Goal: Task Accomplishment & Management: Use online tool/utility

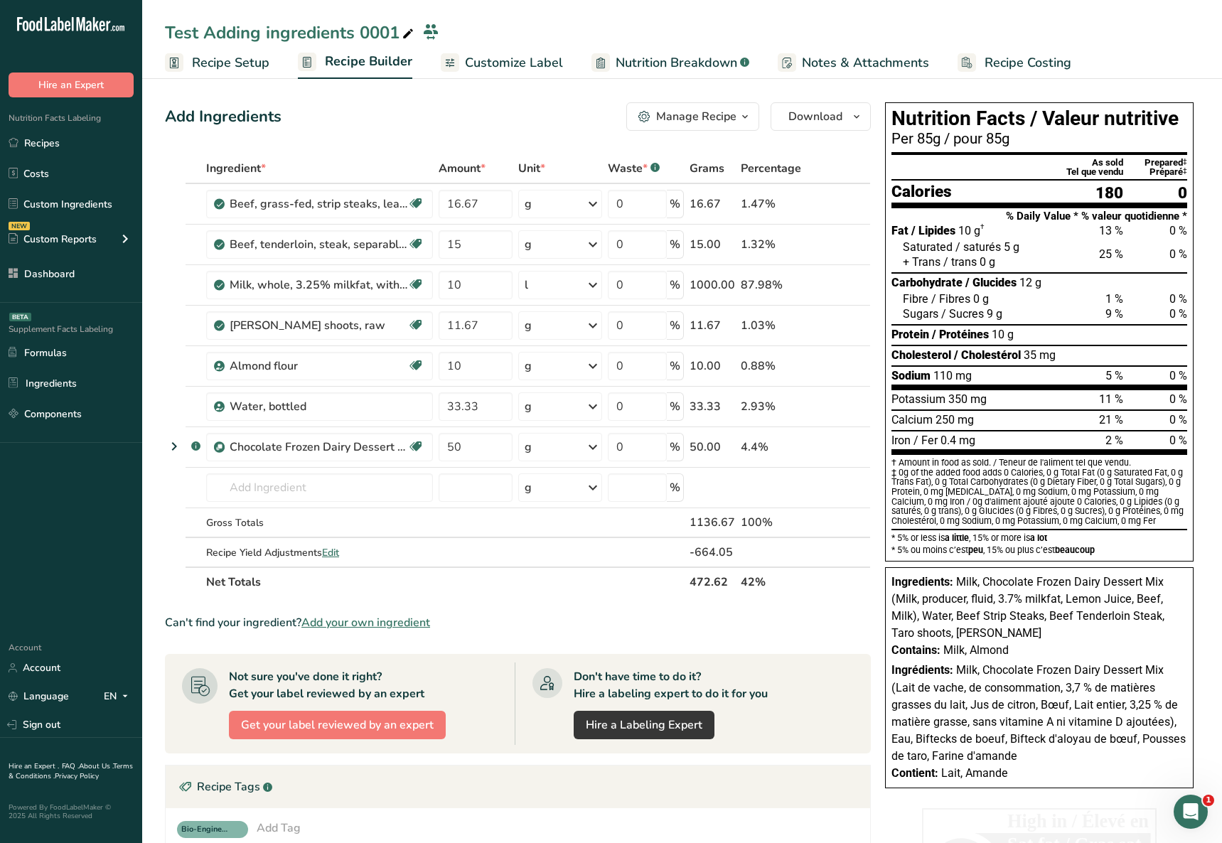
click at [481, 64] on span "Customize Label" at bounding box center [514, 62] width 98 height 19
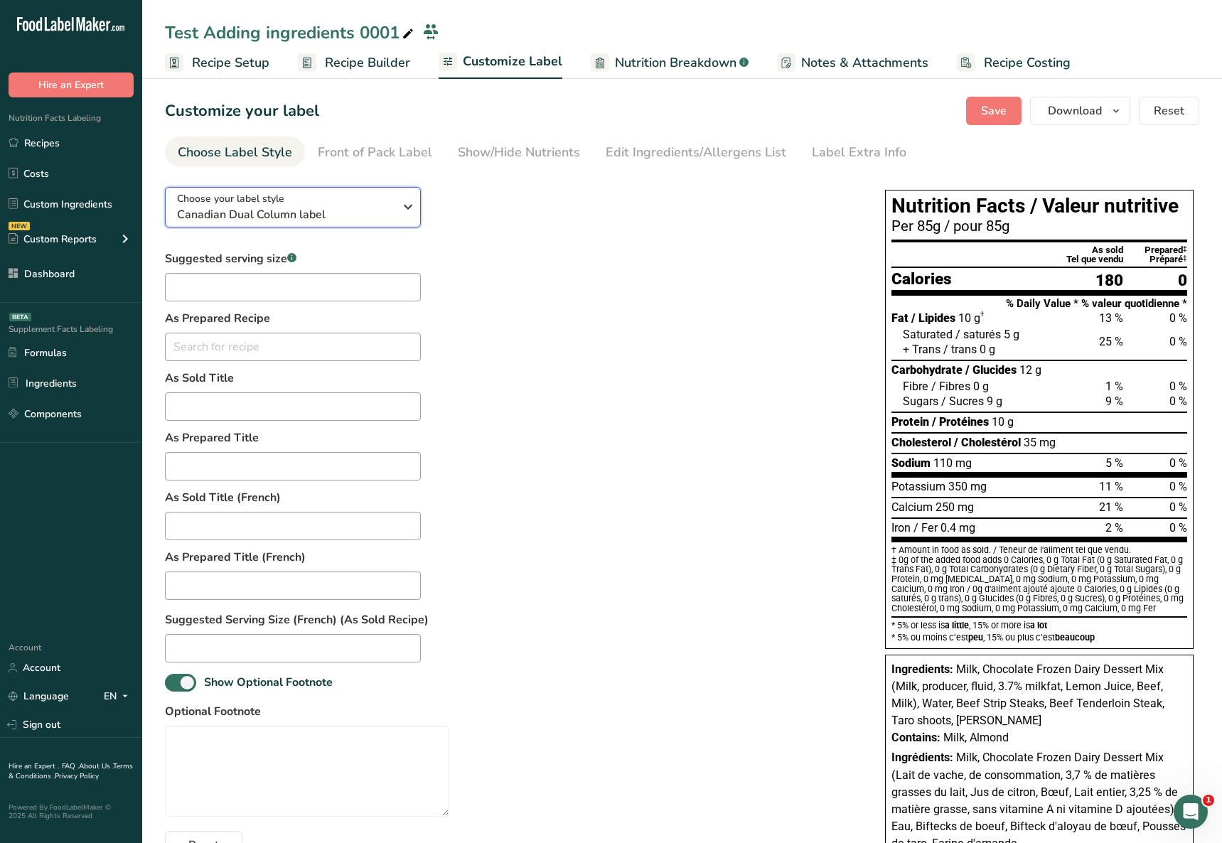
click at [379, 199] on div "Choose your label style Canadian Dual Column label" at bounding box center [285, 207] width 217 height 32
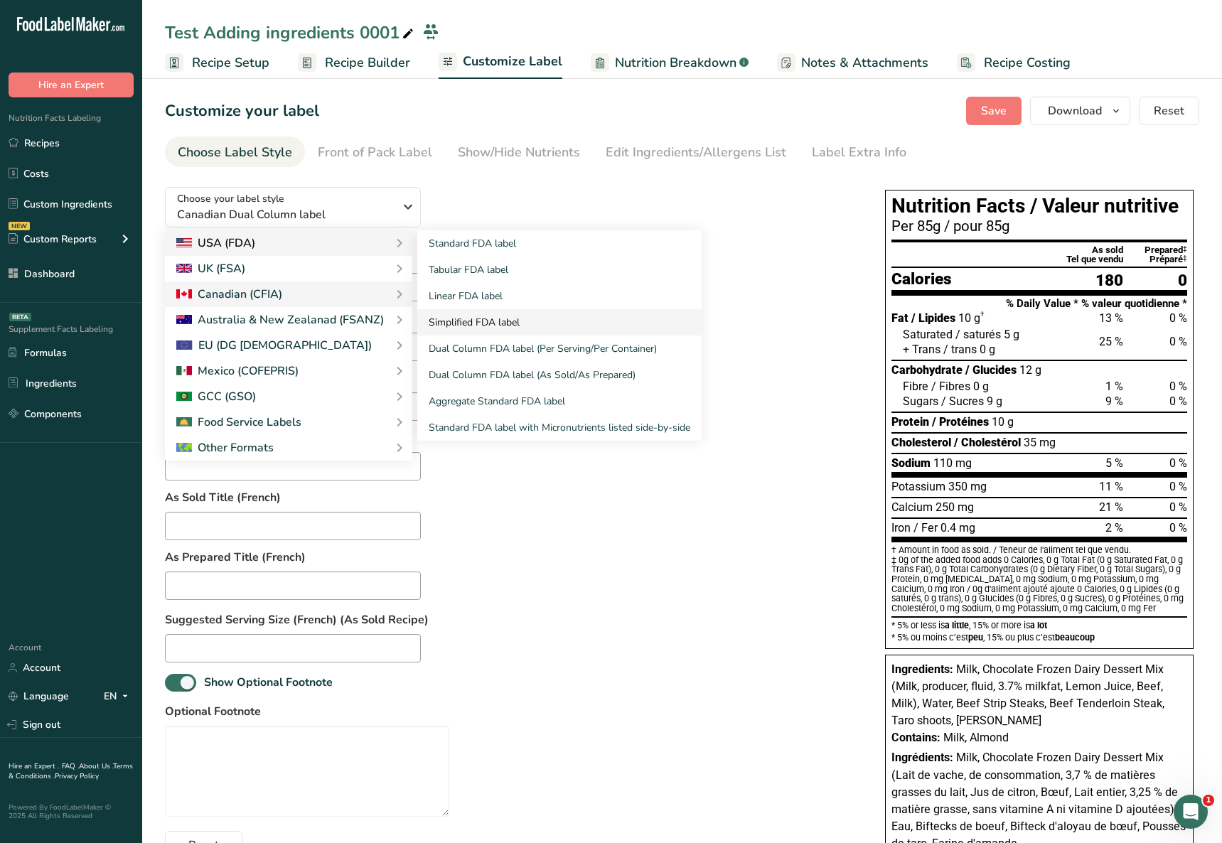
drag, startPoint x: 503, startPoint y: 302, endPoint x: 449, endPoint y: 330, distance: 60.1
click at [503, 302] on link "Linear FDA label" at bounding box center [559, 296] width 284 height 26
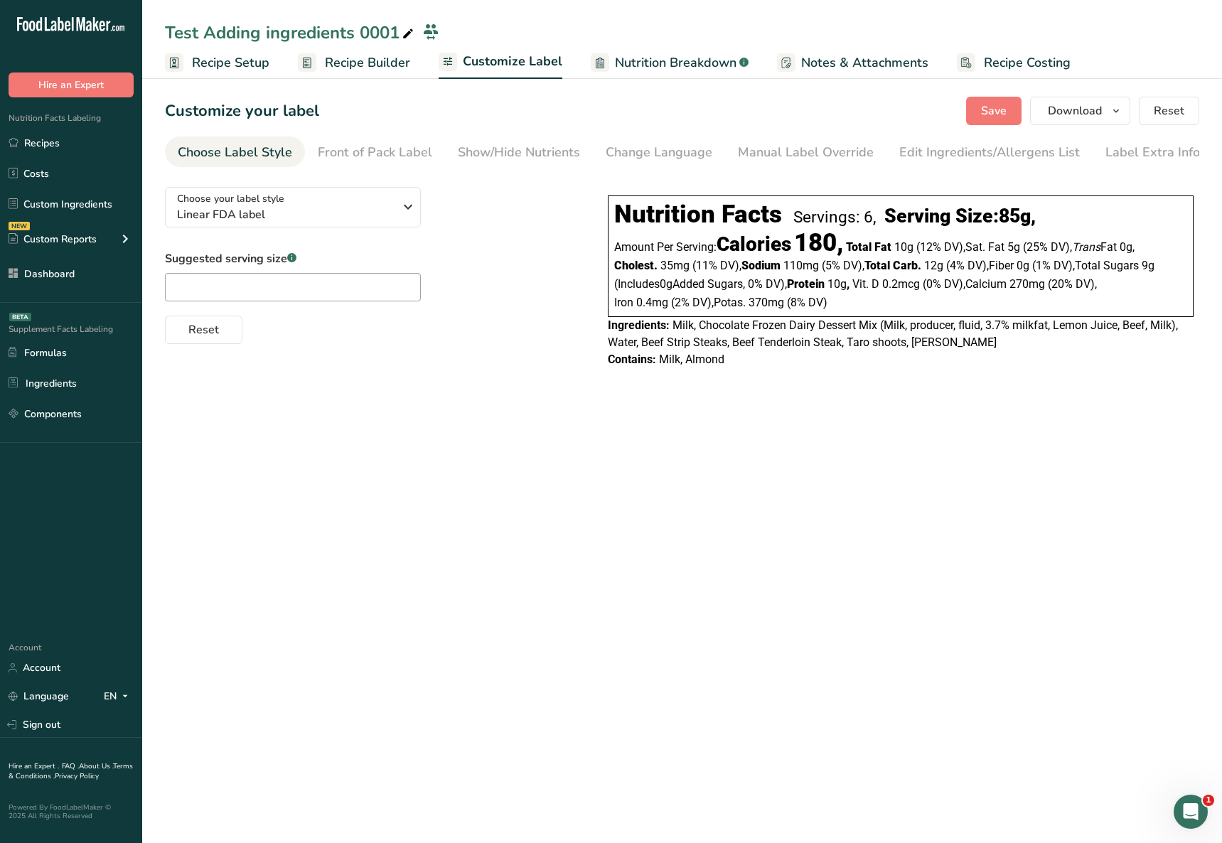
click at [368, 63] on span "Recipe Builder" at bounding box center [367, 62] width 85 height 19
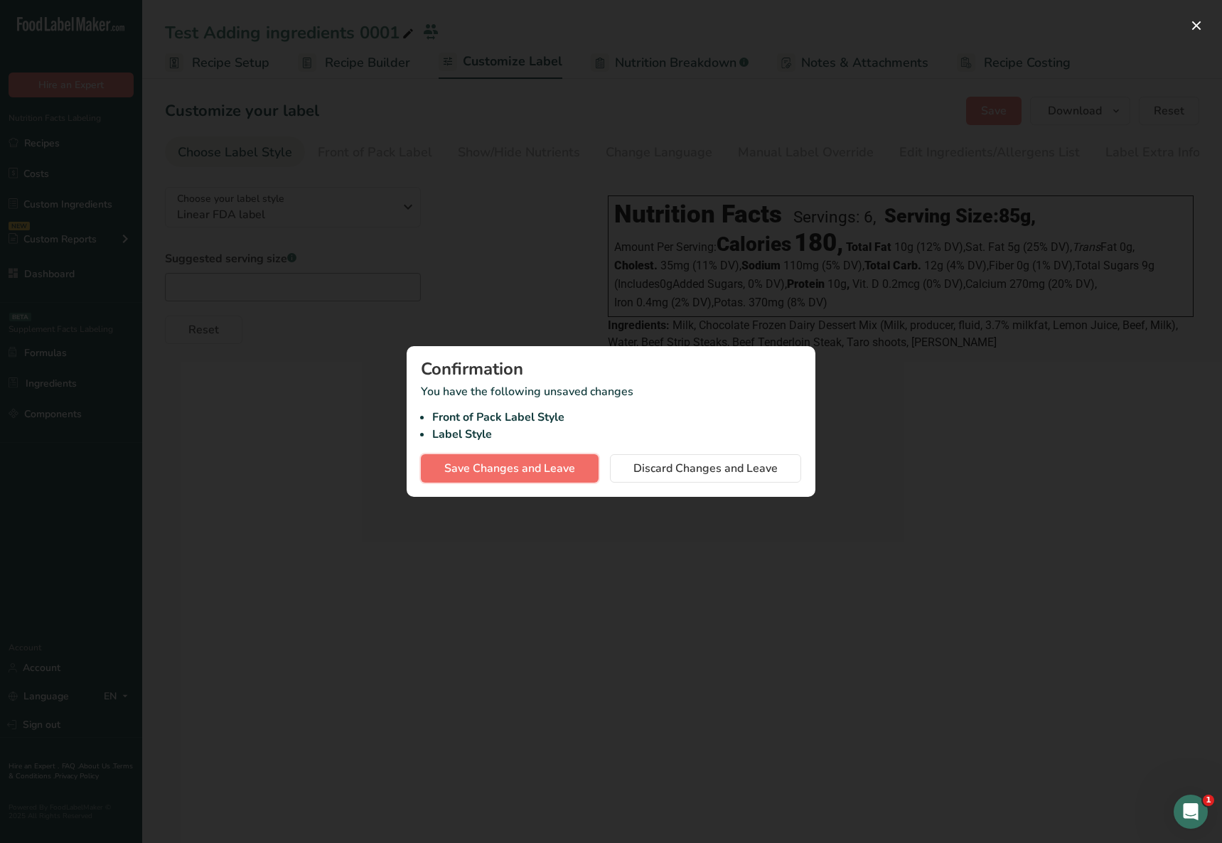
click at [547, 471] on span "Save Changes and Leave" at bounding box center [509, 468] width 131 height 17
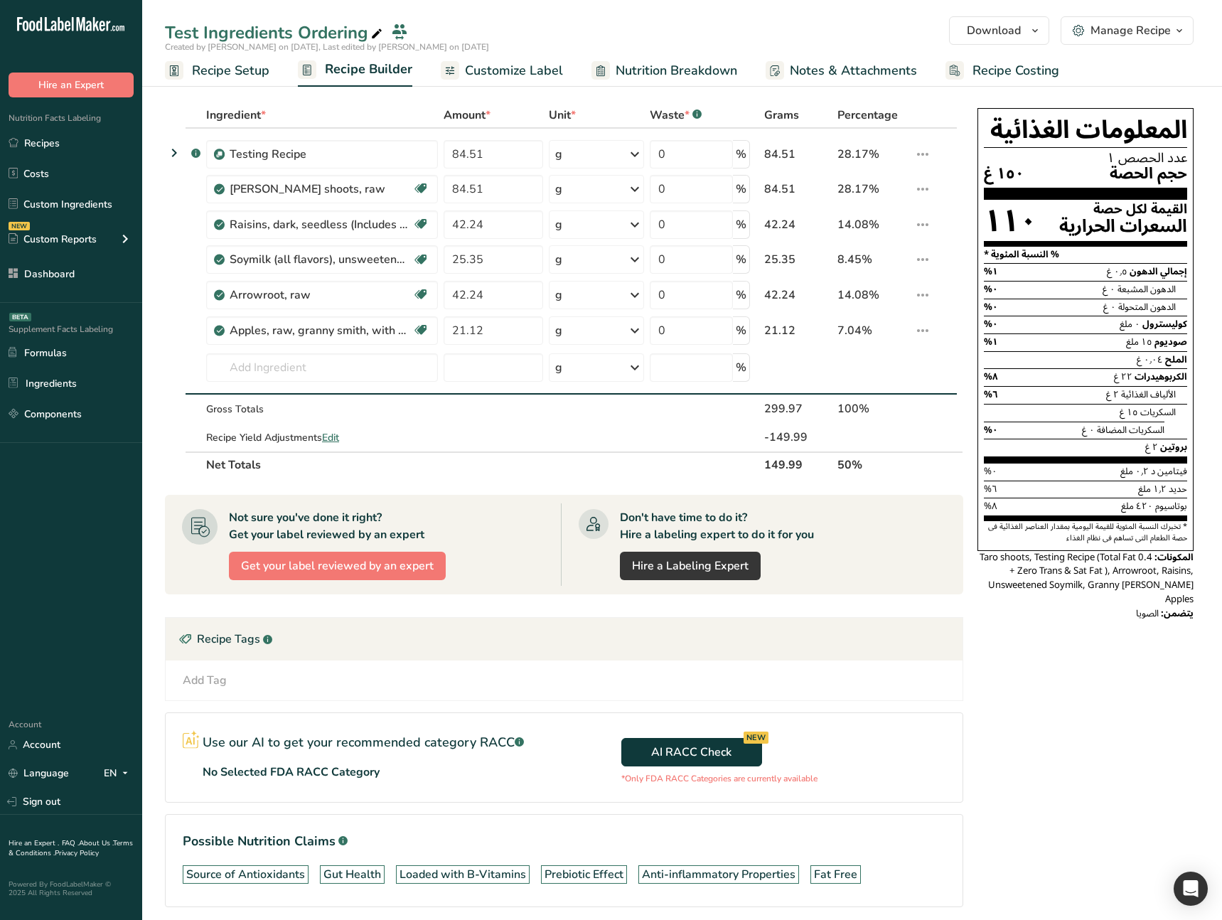
click at [670, 27] on div "Test Ingredients Ordering" at bounding box center [682, 33] width 1080 height 26
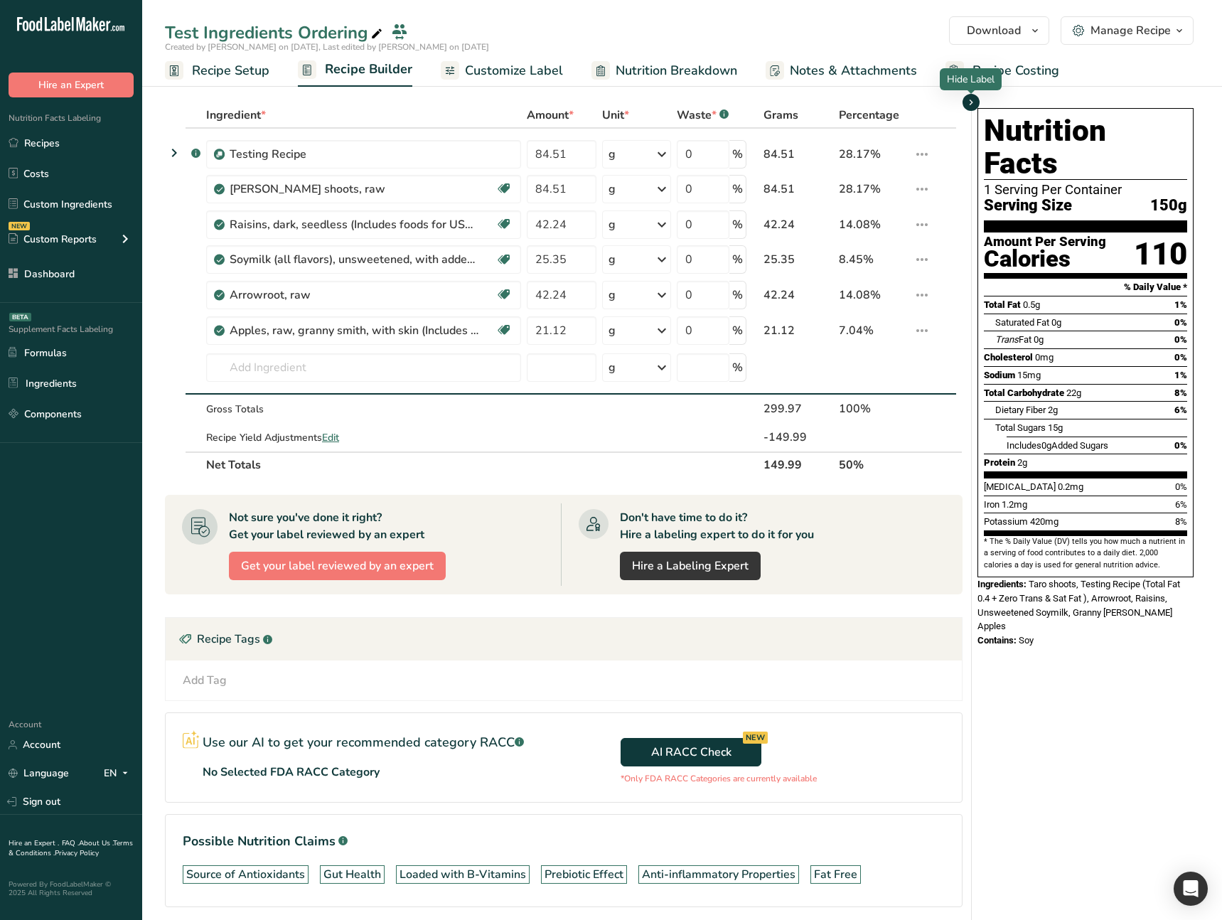
click at [968, 104] on icon "button" at bounding box center [970, 103] width 11 height 18
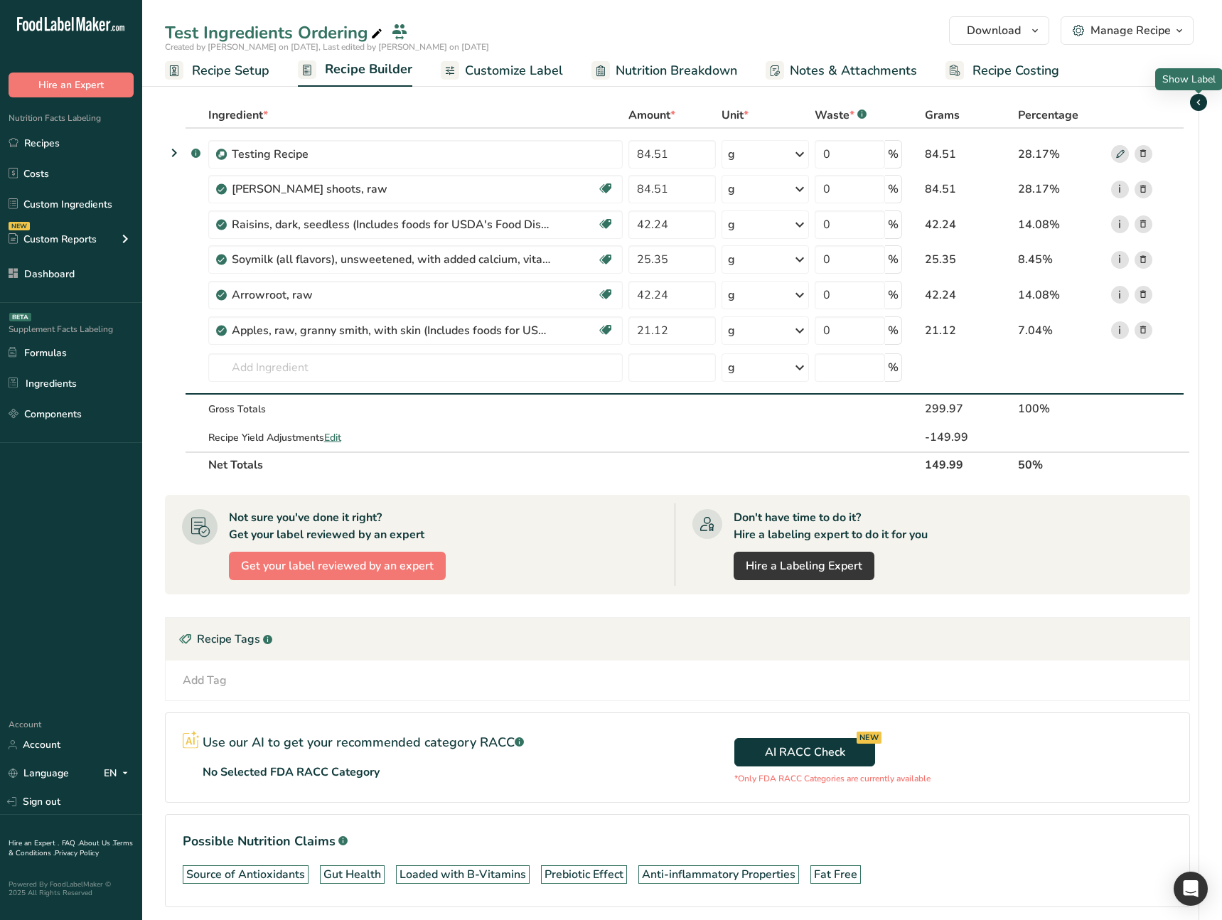
click at [1193, 101] on icon "button" at bounding box center [1198, 103] width 11 height 18
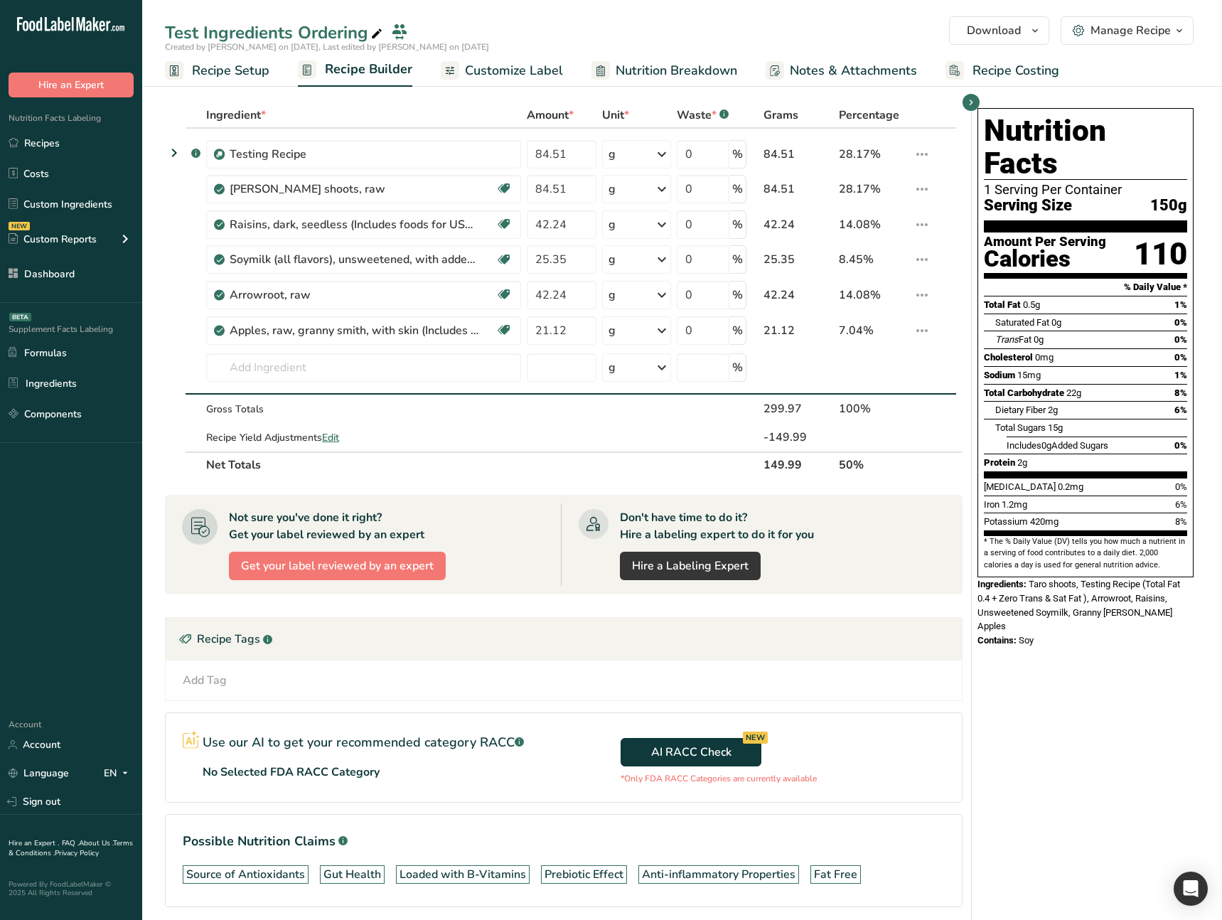
click at [965, 187] on div "Ingredient * Amount * Unit * Waste * .a-a{fill:#347362;}.b-a{fill:#fff;} Grams …" at bounding box center [568, 527] width 807 height 850
click at [970, 107] on icon "button" at bounding box center [970, 103] width 11 height 18
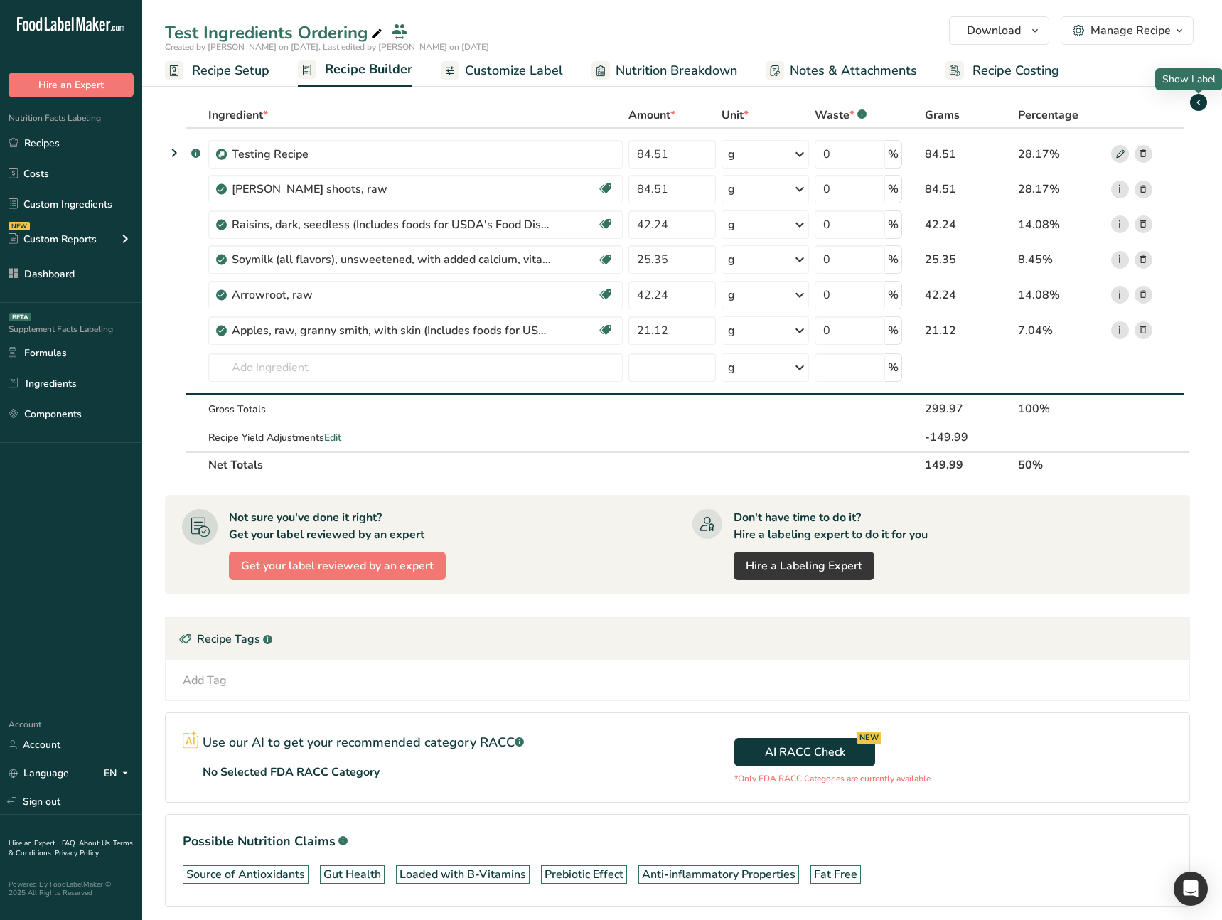
click at [1201, 104] on icon "button" at bounding box center [1198, 103] width 11 height 18
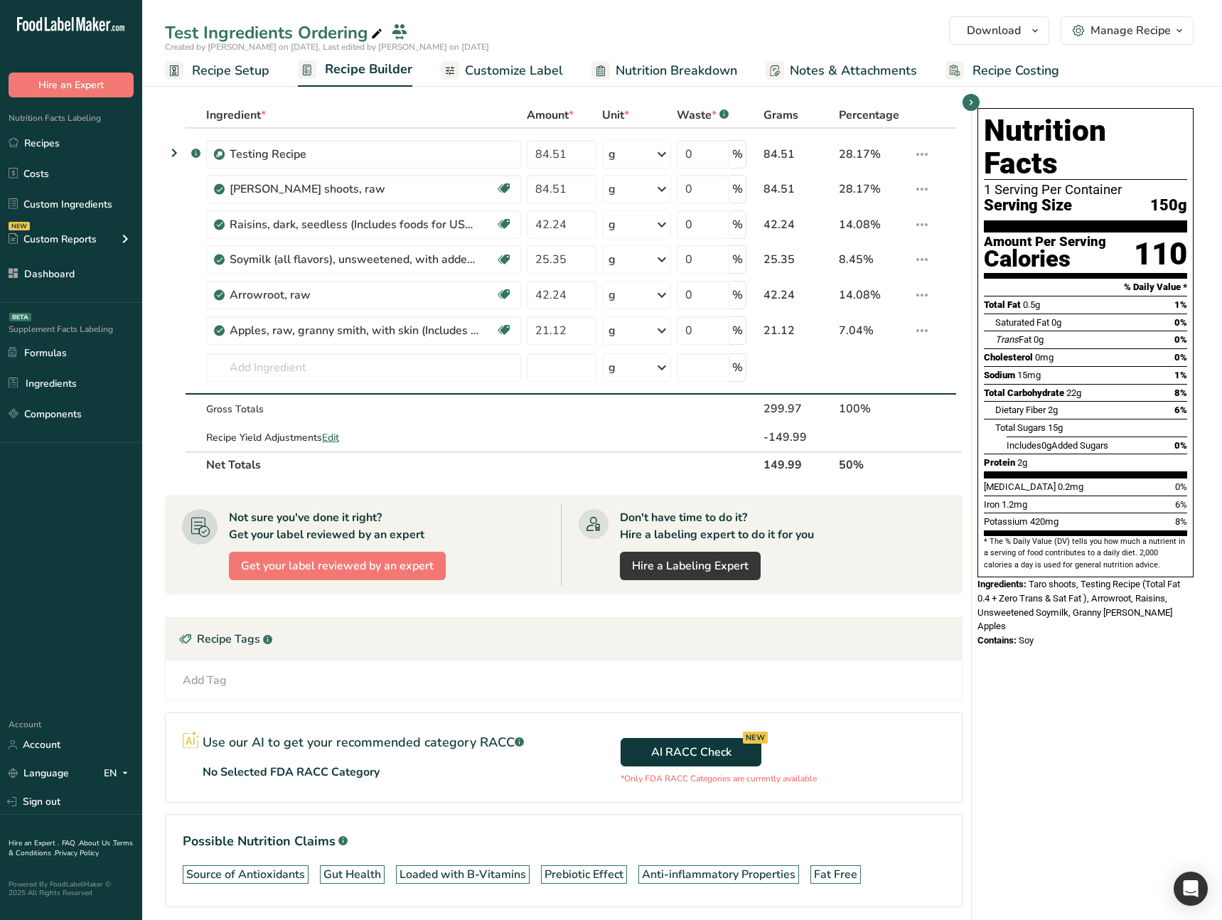
click at [1011, 797] on div "Nutrition Facts 1 Serving Per Container Serving Size 150g Amount Per Serving Ca…" at bounding box center [1085, 527] width 227 height 850
click at [926, 334] on icon at bounding box center [921, 331] width 17 height 26
drag, startPoint x: 1062, startPoint y: 711, endPoint x: 964, endPoint y: 635, distance: 124.1
click at [1062, 711] on div "Nutrition Facts 1 Serving Per Container Serving Size 150g Amount Per Serving Ca…" at bounding box center [1085, 527] width 227 height 850
click at [1075, 725] on div "Nutrition Facts 1 Serving Per Container Serving Size 150g Amount Per Serving Ca…" at bounding box center [1085, 527] width 227 height 850
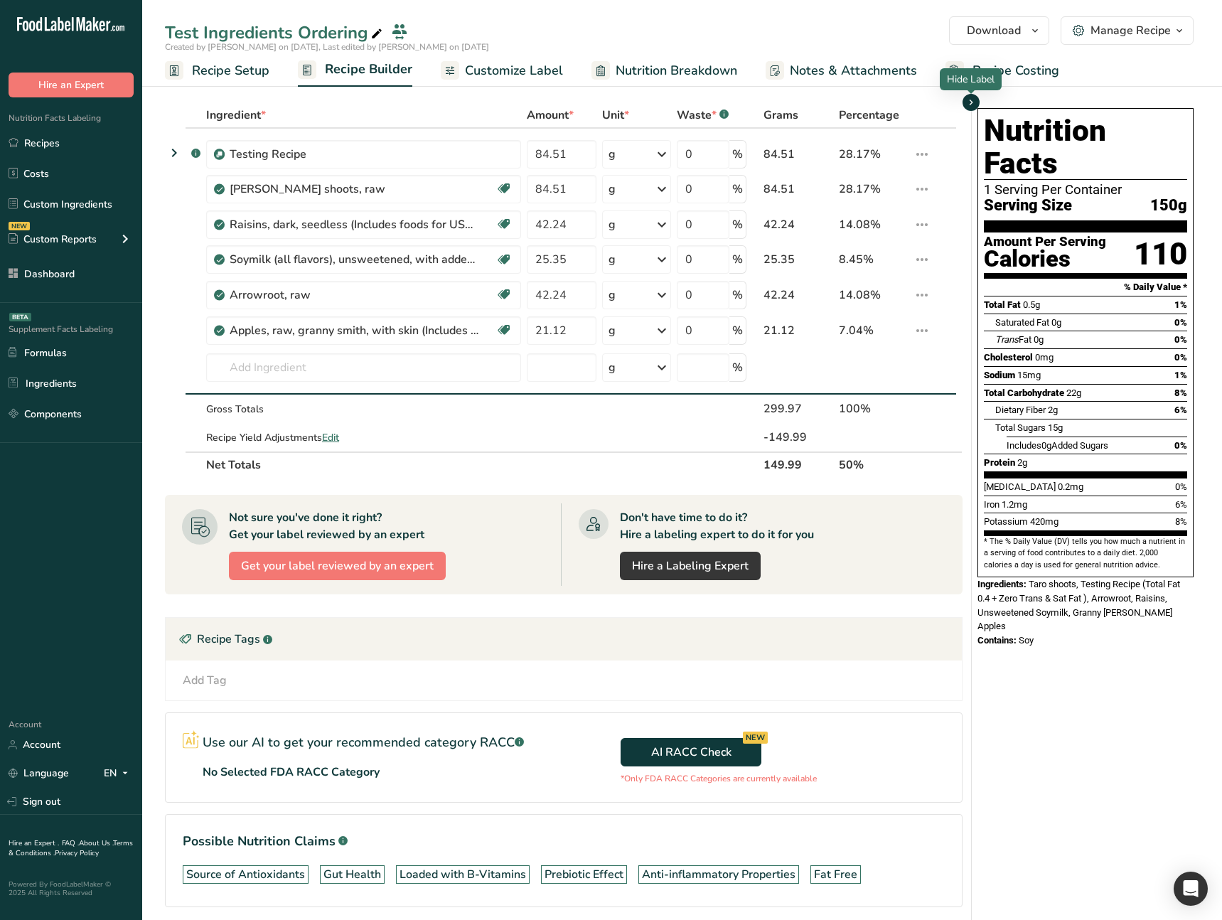
click at [970, 103] on icon "button" at bounding box center [970, 103] width 11 height 18
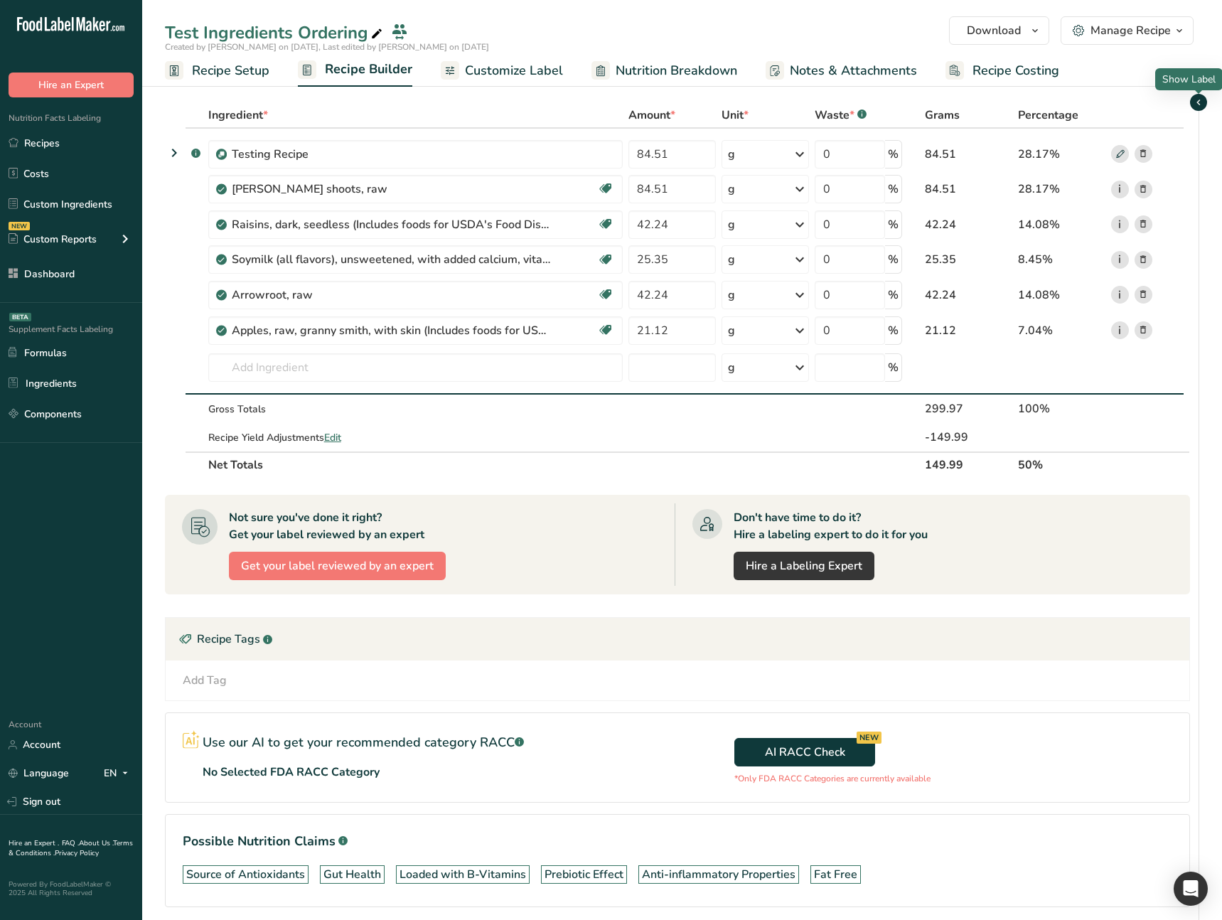
click at [1199, 97] on icon "button" at bounding box center [1198, 103] width 11 height 18
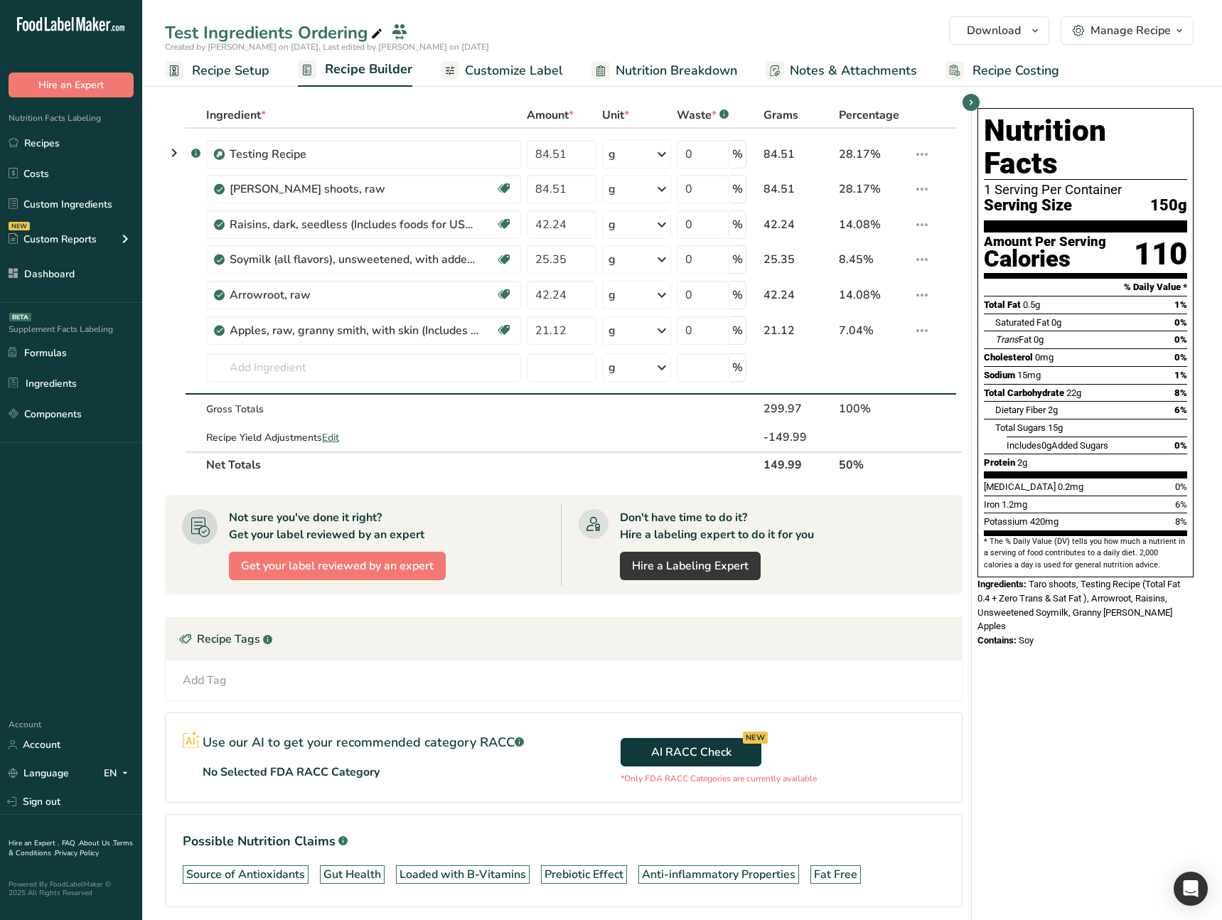
click at [1033, 695] on div "Nutrition Facts 1 Serving Per Container Serving Size 150g Amount Per Serving Ca…" at bounding box center [1085, 527] width 227 height 850
click at [972, 107] on icon "button" at bounding box center [970, 103] width 11 height 18
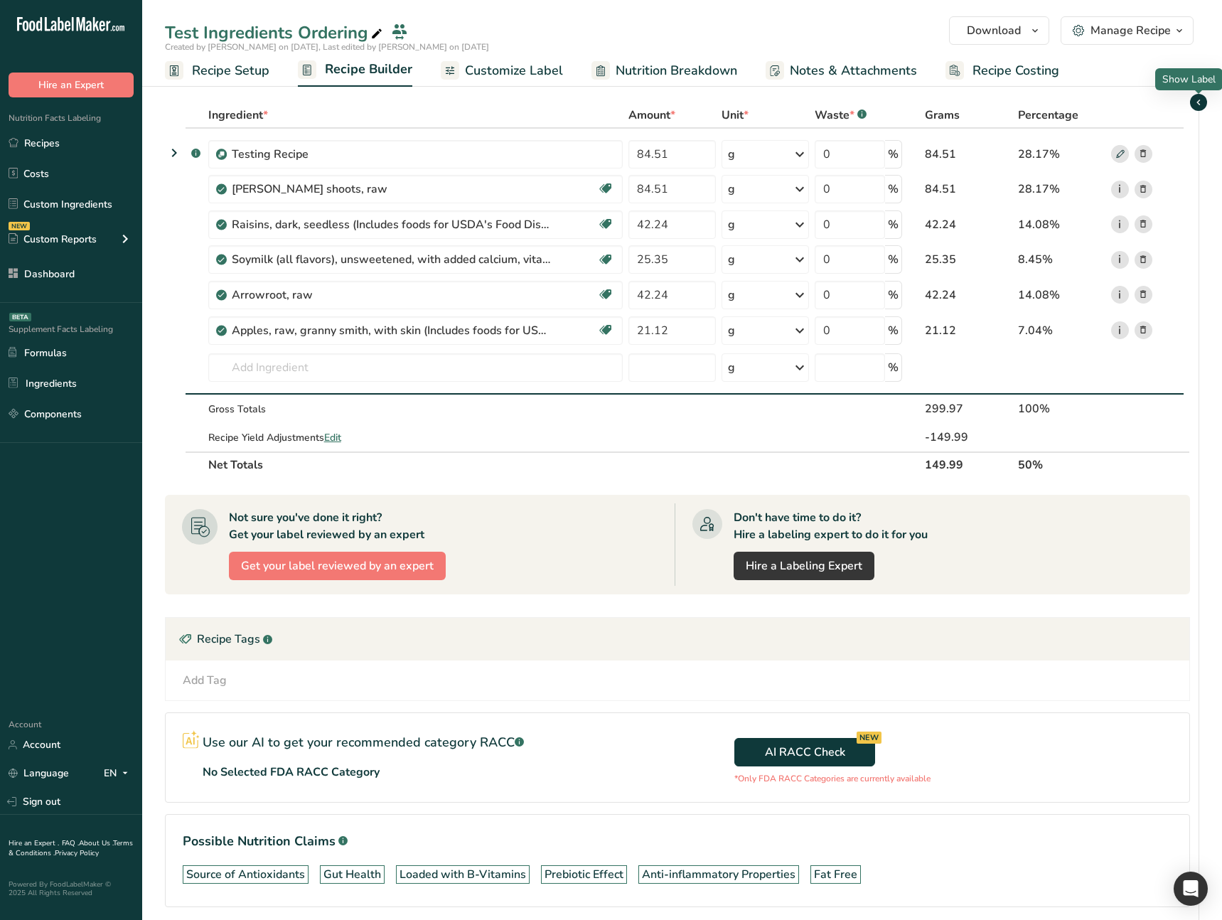
click at [1195, 104] on icon "button" at bounding box center [1198, 103] width 11 height 18
